Goal: Transaction & Acquisition: Purchase product/service

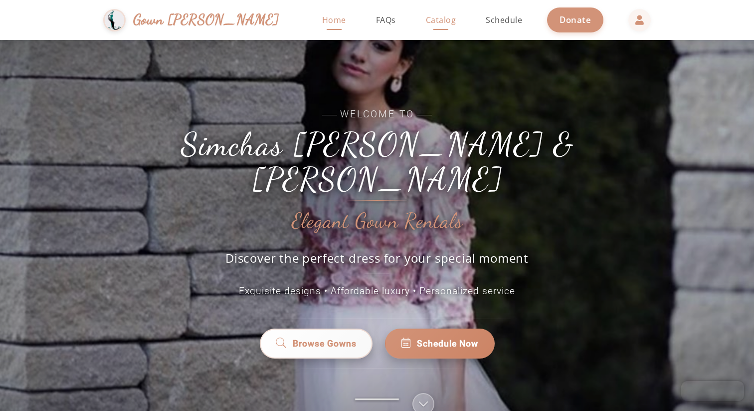
click at [426, 19] on span "Catalog" at bounding box center [441, 19] width 30 height 11
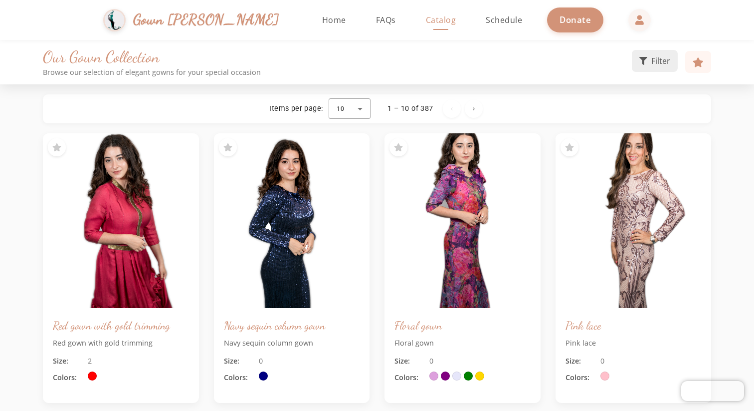
click at [650, 62] on button "Filter" at bounding box center [655, 61] width 46 height 22
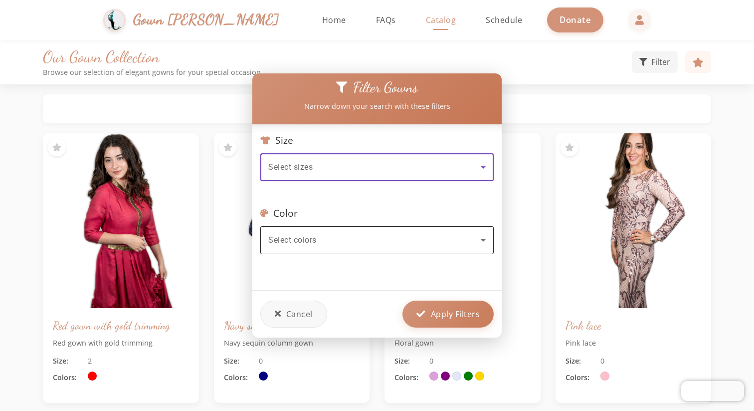
click at [343, 235] on div "Select colors" at bounding box center [374, 240] width 213 height 12
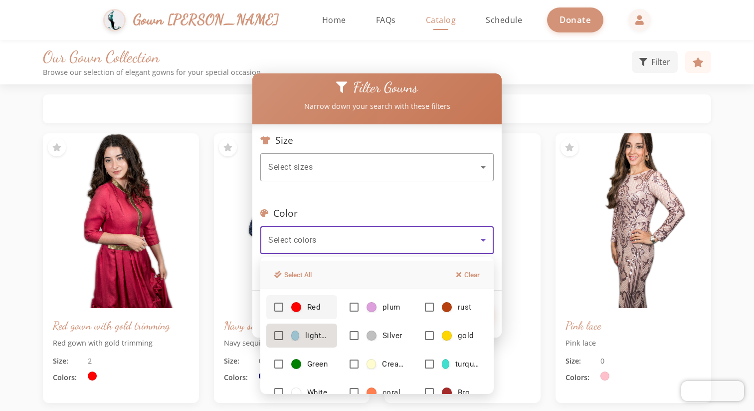
click at [279, 333] on mat-pseudo-checkbox at bounding box center [278, 335] width 9 height 9
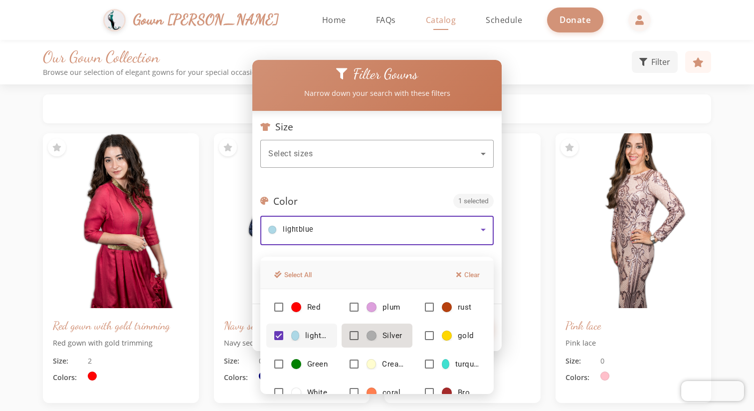
click at [353, 333] on mat-pseudo-checkbox at bounding box center [354, 335] width 9 height 9
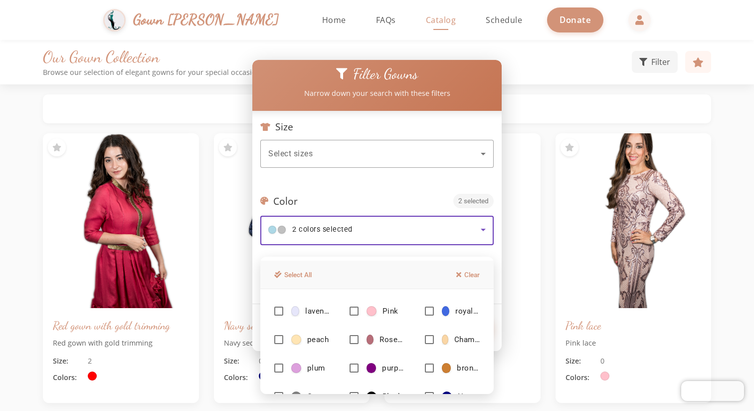
scroll to position [114, 0]
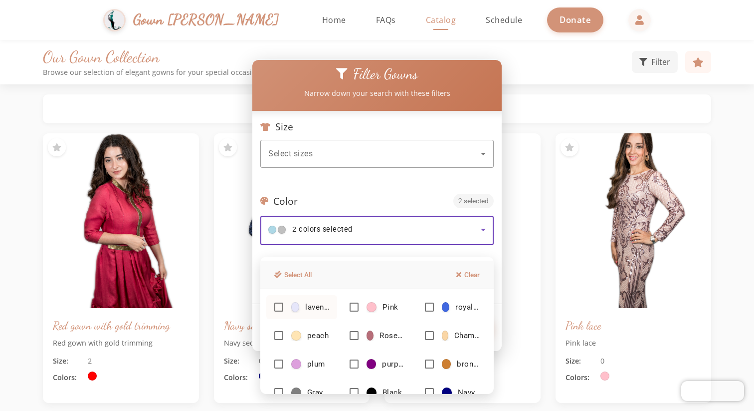
click at [282, 304] on mat-pseudo-checkbox at bounding box center [278, 306] width 9 height 9
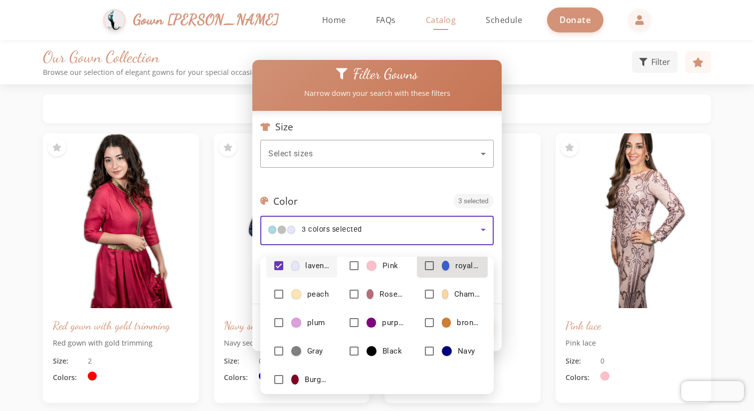
click at [430, 264] on mat-pseudo-checkbox at bounding box center [429, 265] width 9 height 9
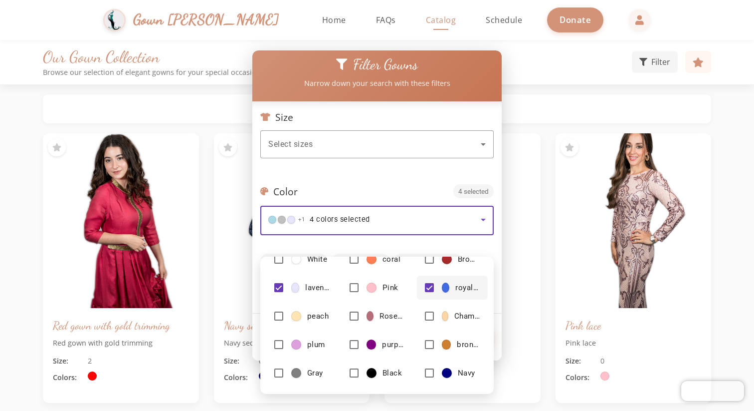
scroll to position [114, 0]
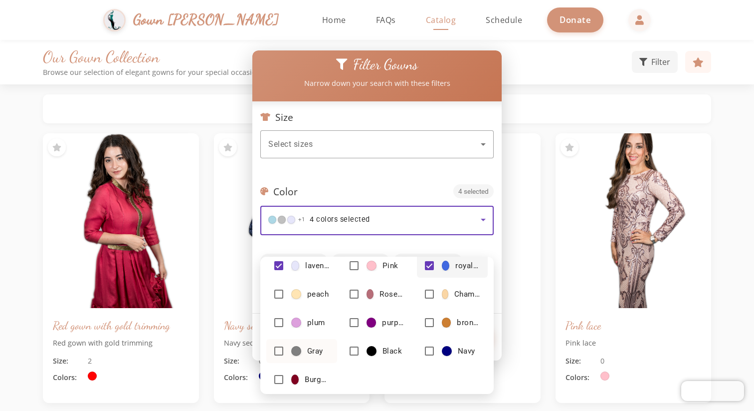
click at [277, 351] on mat-pseudo-checkbox at bounding box center [278, 350] width 9 height 9
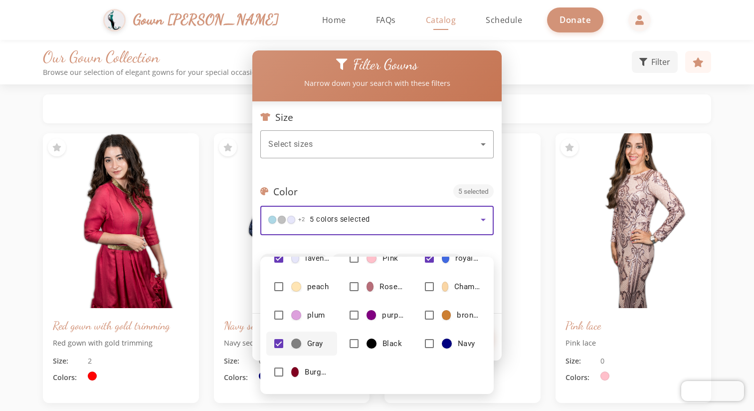
click at [737, 188] on div at bounding box center [377, 205] width 754 height 411
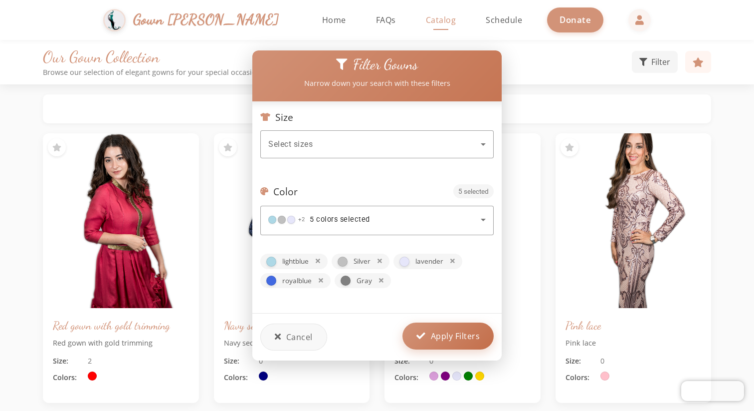
click at [469, 329] on button "Apply Filters" at bounding box center [448, 335] width 91 height 27
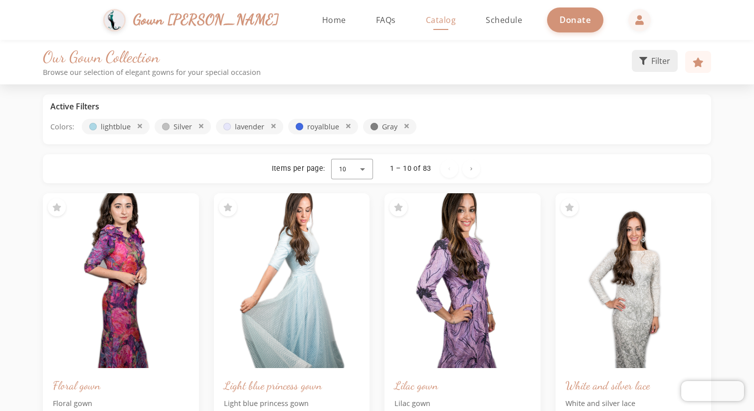
click at [665, 57] on span "Filter" at bounding box center [661, 61] width 19 height 12
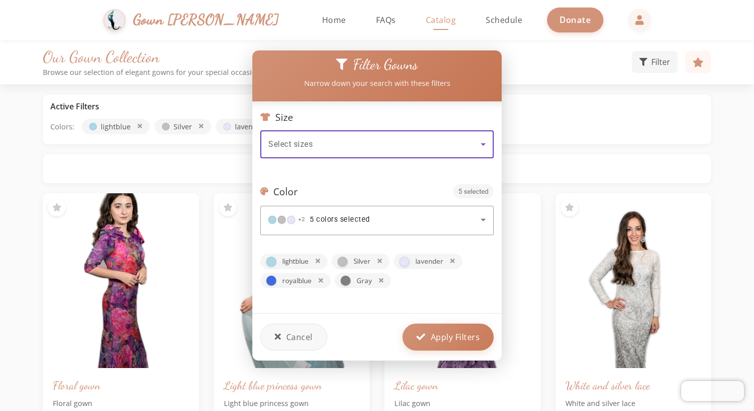
click at [361, 144] on div "Select sizes" at bounding box center [374, 144] width 213 height 12
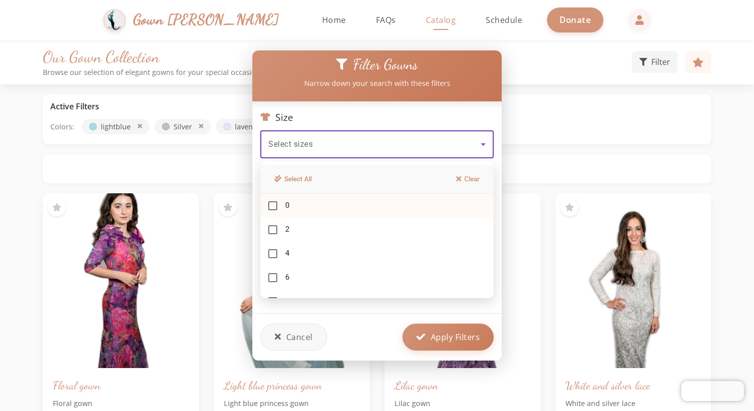
click at [274, 206] on mat-pseudo-checkbox at bounding box center [272, 205] width 9 height 9
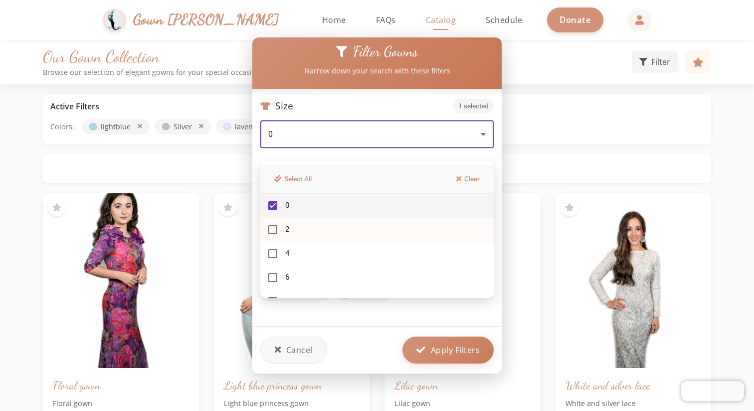
click at [274, 224] on mat-option "2" at bounding box center [376, 230] width 233 height 24
click at [274, 249] on mat-pseudo-checkbox at bounding box center [272, 253] width 9 height 9
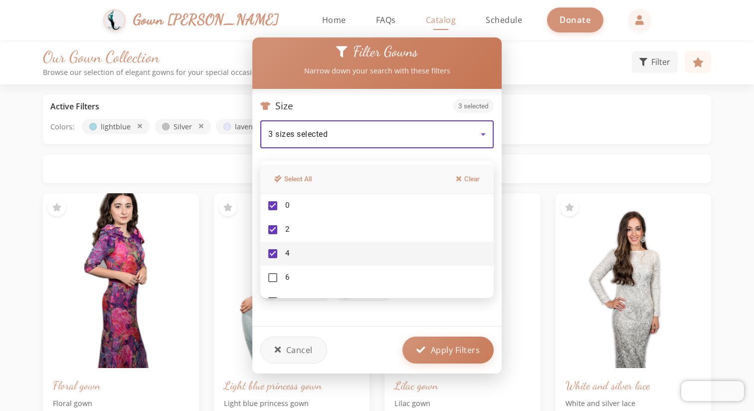
click at [438, 347] on div at bounding box center [377, 205] width 754 height 411
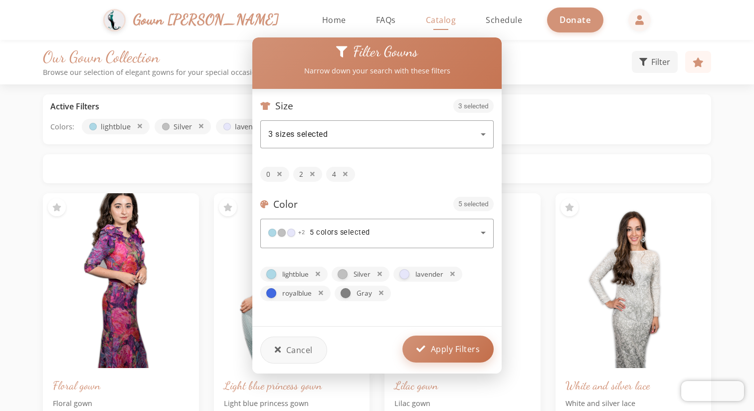
click at [447, 352] on span "Apply Filters" at bounding box center [455, 349] width 49 height 12
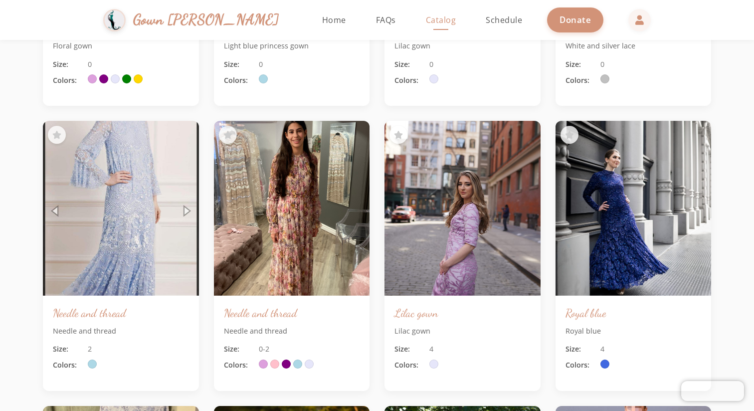
scroll to position [405, 0]
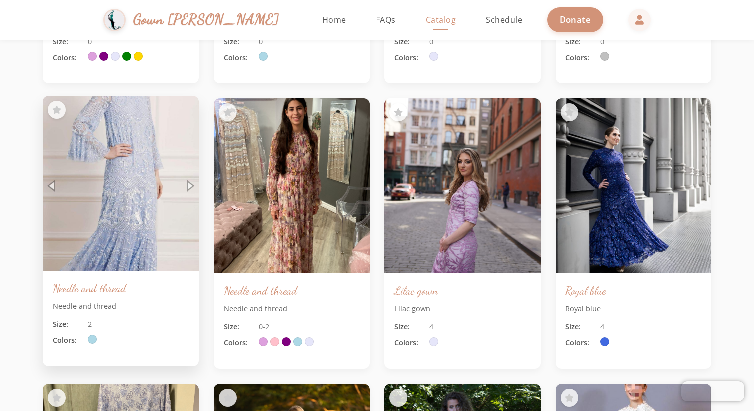
click at [185, 185] on img at bounding box center [121, 184] width 164 height 184
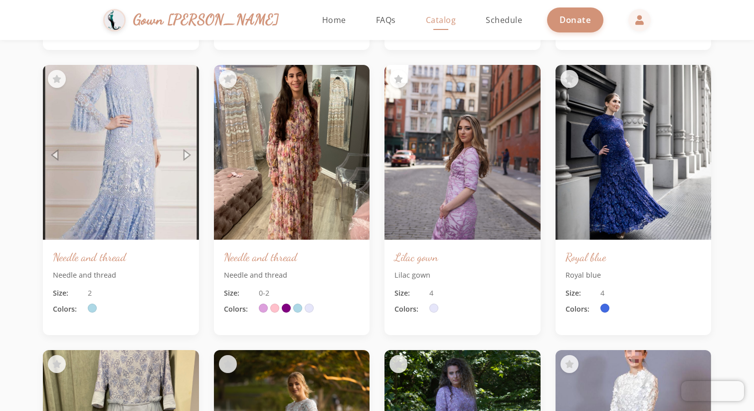
scroll to position [439, 0]
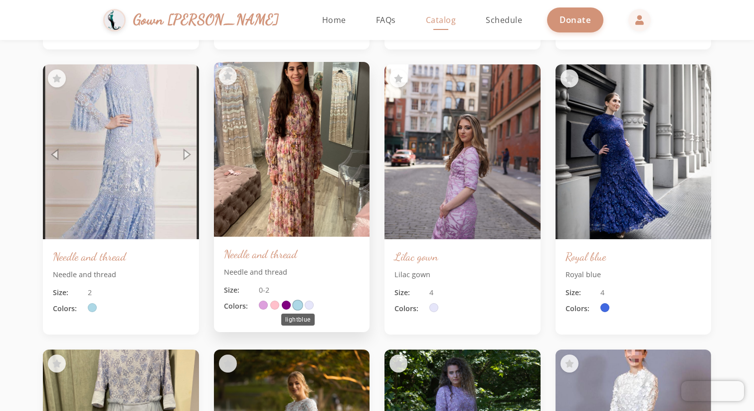
click at [299, 307] on span at bounding box center [297, 304] width 11 height 11
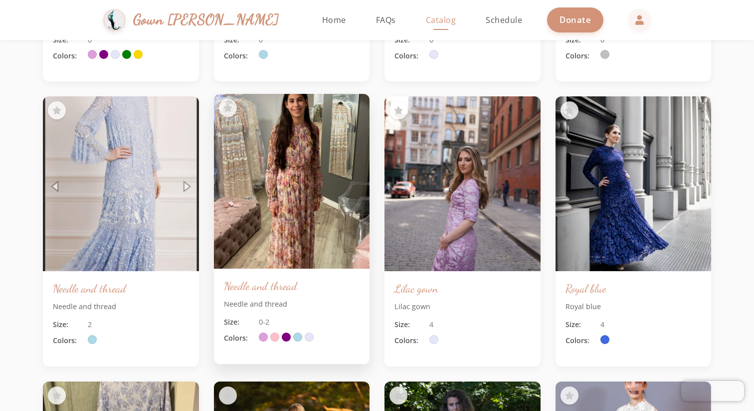
scroll to position [408, 0]
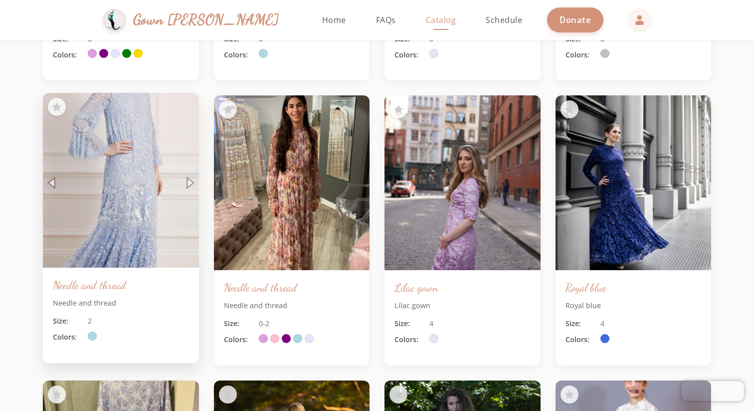
click at [187, 184] on img at bounding box center [121, 181] width 164 height 184
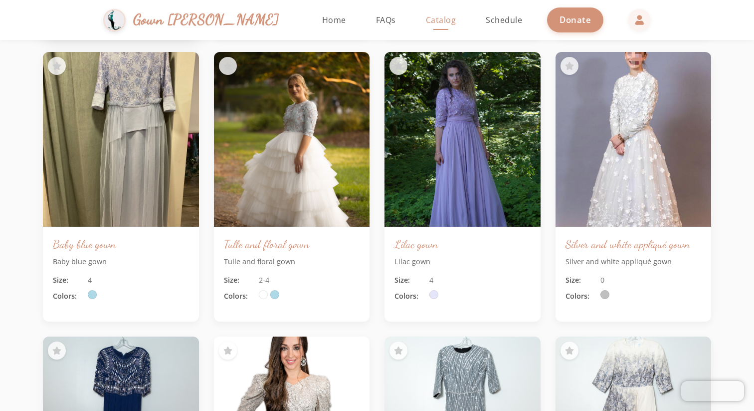
scroll to position [803, 0]
